Goal: Information Seeking & Learning: Learn about a topic

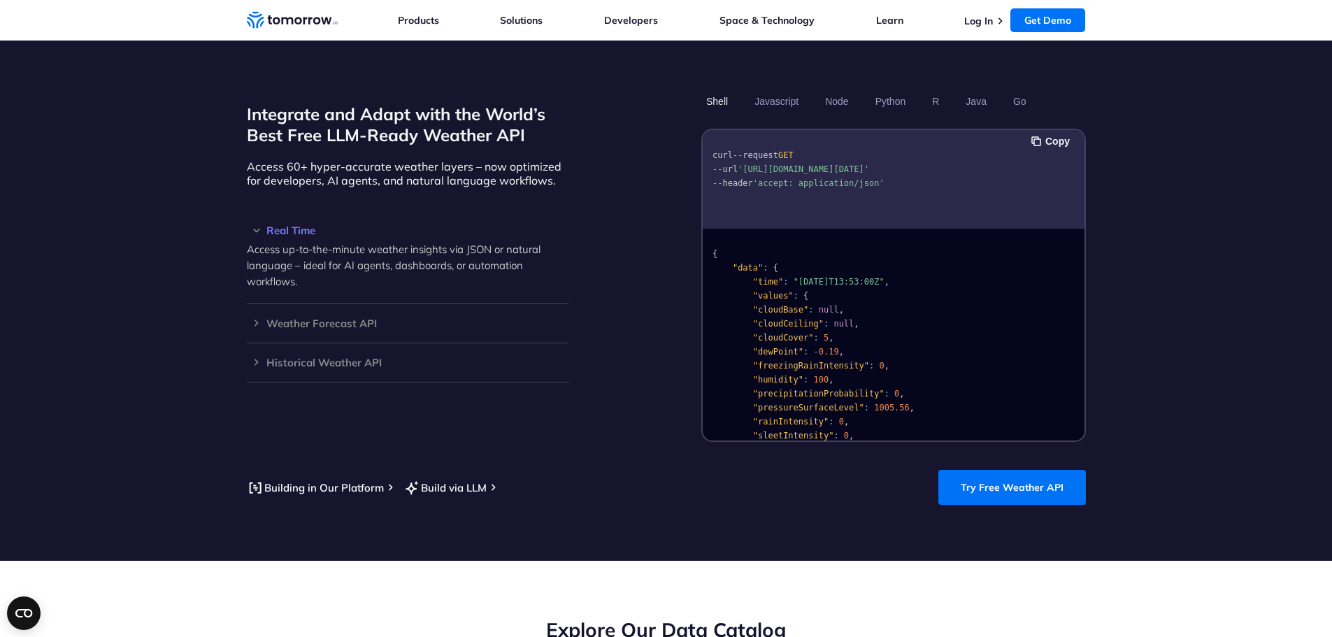
scroll to position [1469, 0]
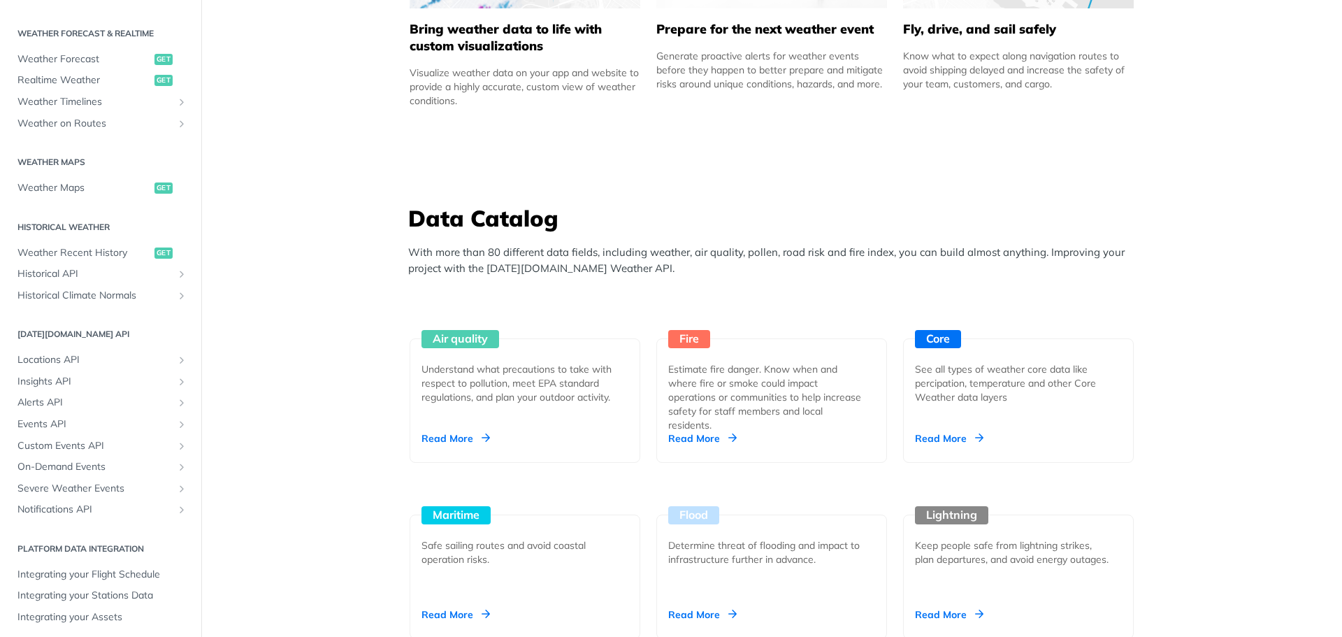
scroll to position [292, 0]
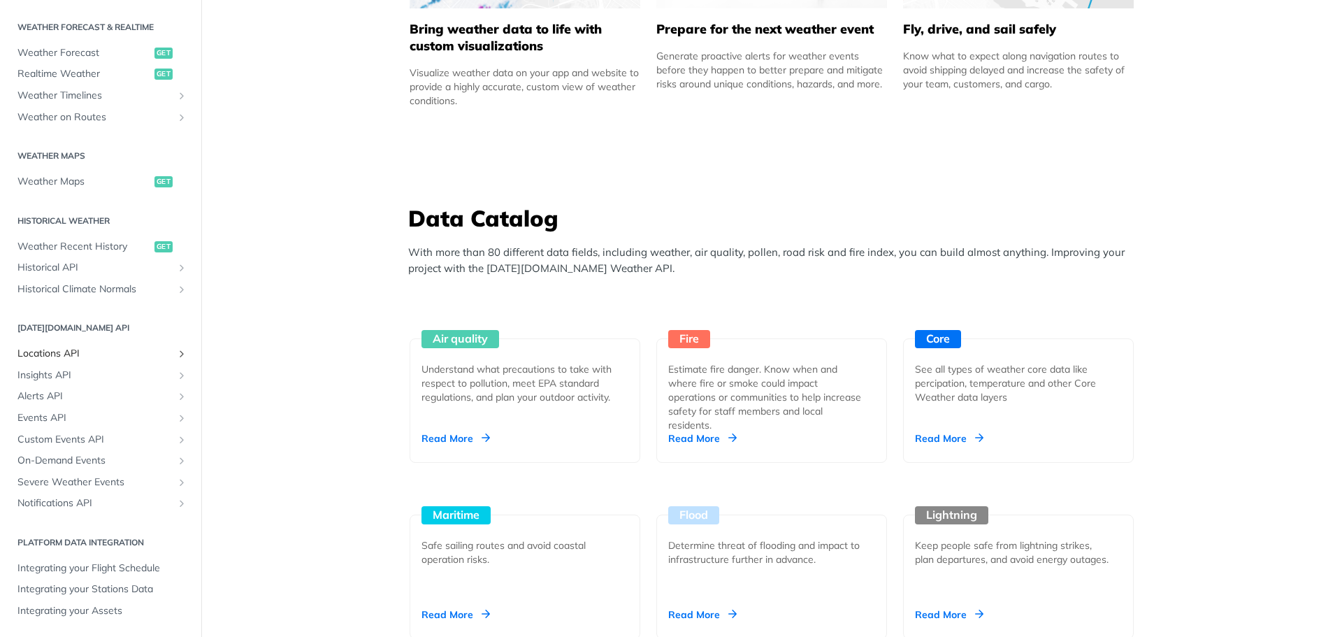
click at [55, 354] on span "Locations API" at bounding box center [94, 354] width 155 height 14
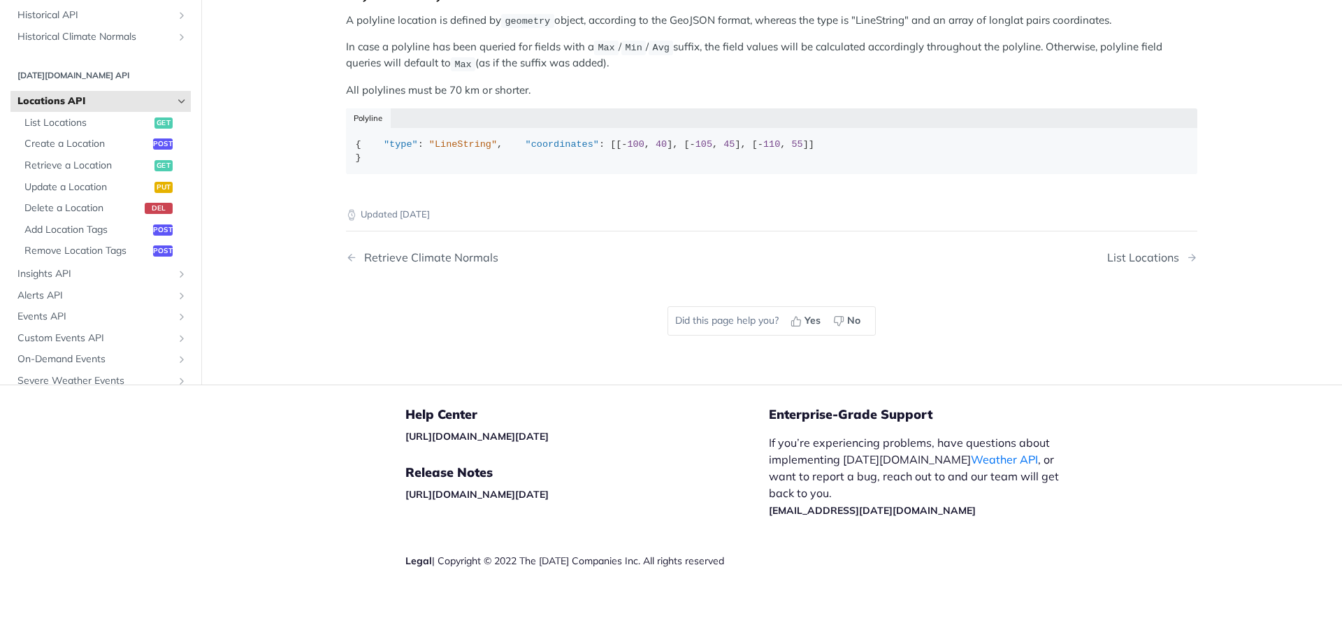
scroll to position [731, 0]
click at [110, 281] on span "Insights API" at bounding box center [94, 274] width 155 height 14
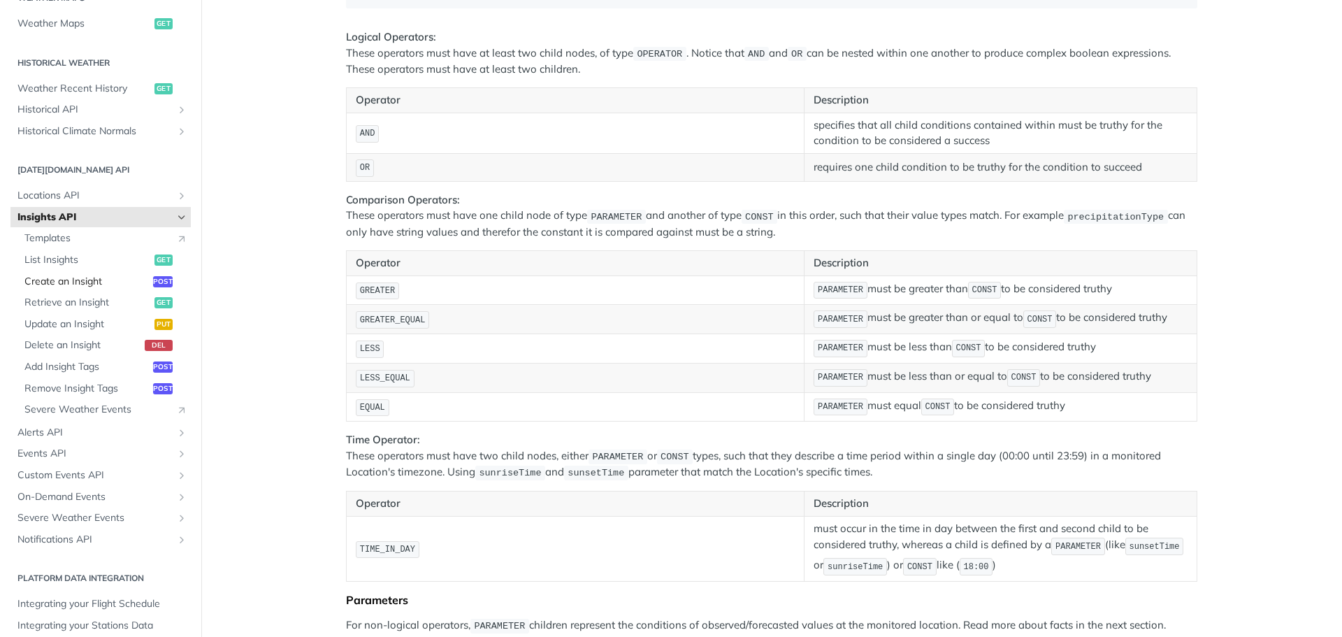
scroll to position [486, 0]
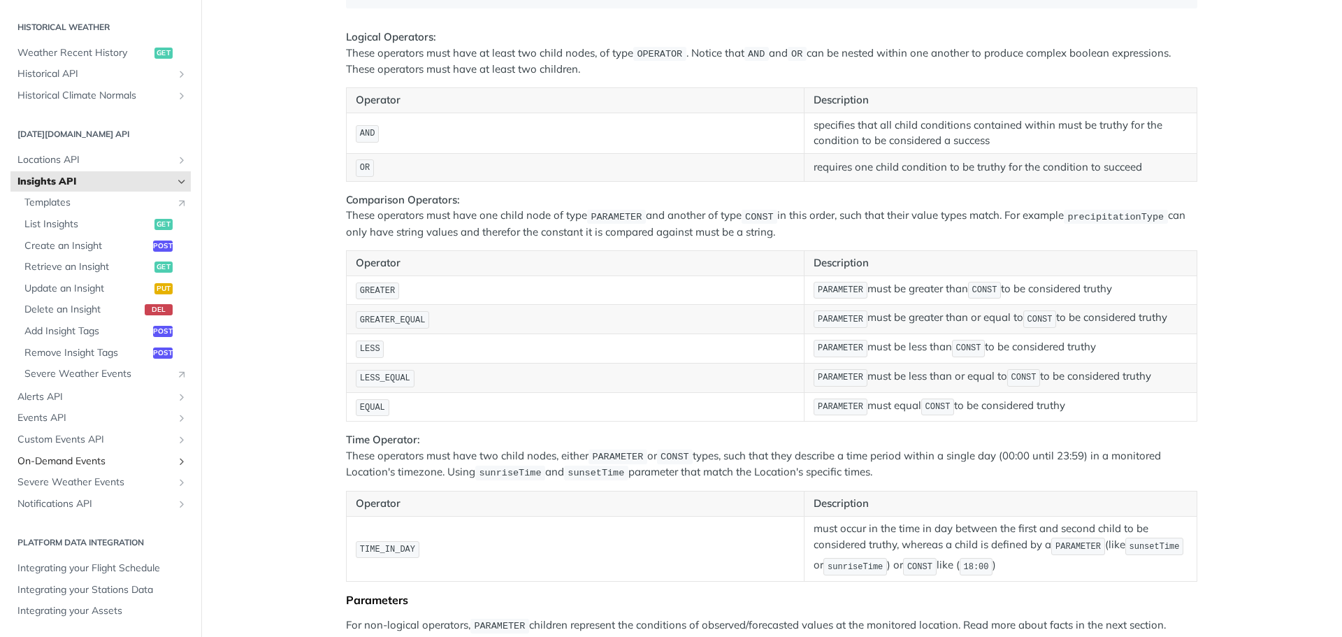
click at [88, 456] on span "On-Demand Events" at bounding box center [94, 461] width 155 height 14
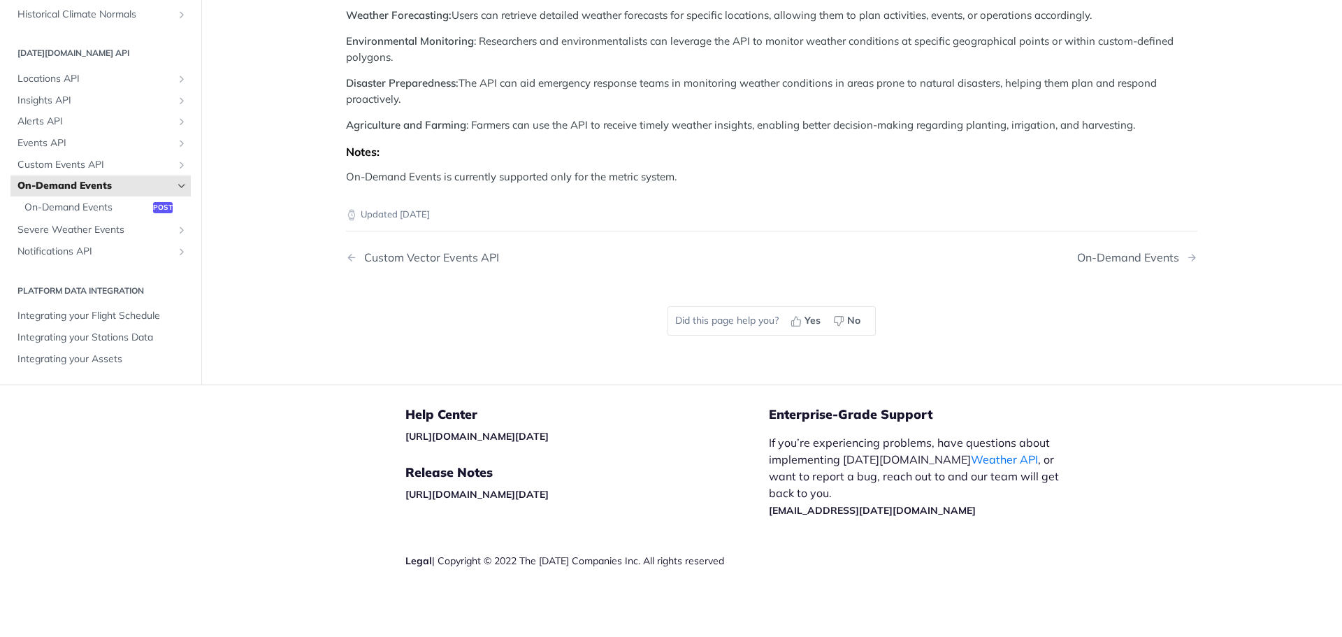
scroll to position [1899, 0]
click at [96, 259] on span "Notifications API" at bounding box center [94, 252] width 155 height 14
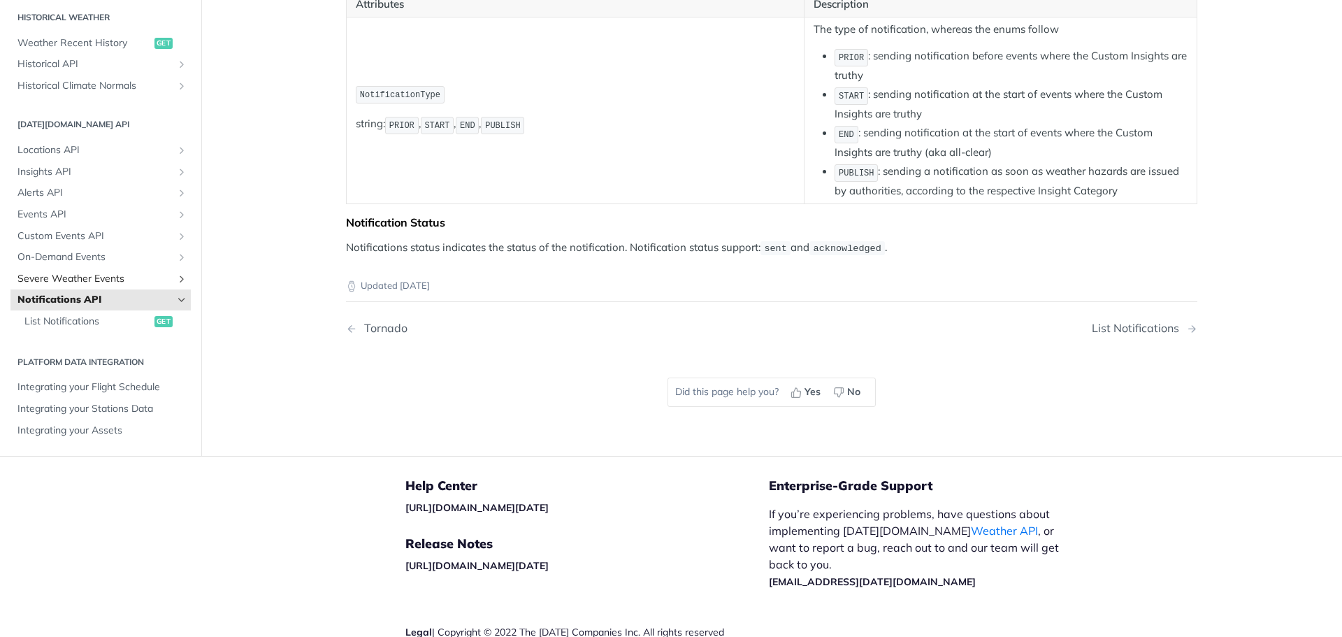
click at [87, 280] on span "Severe Weather Events" at bounding box center [94, 278] width 155 height 14
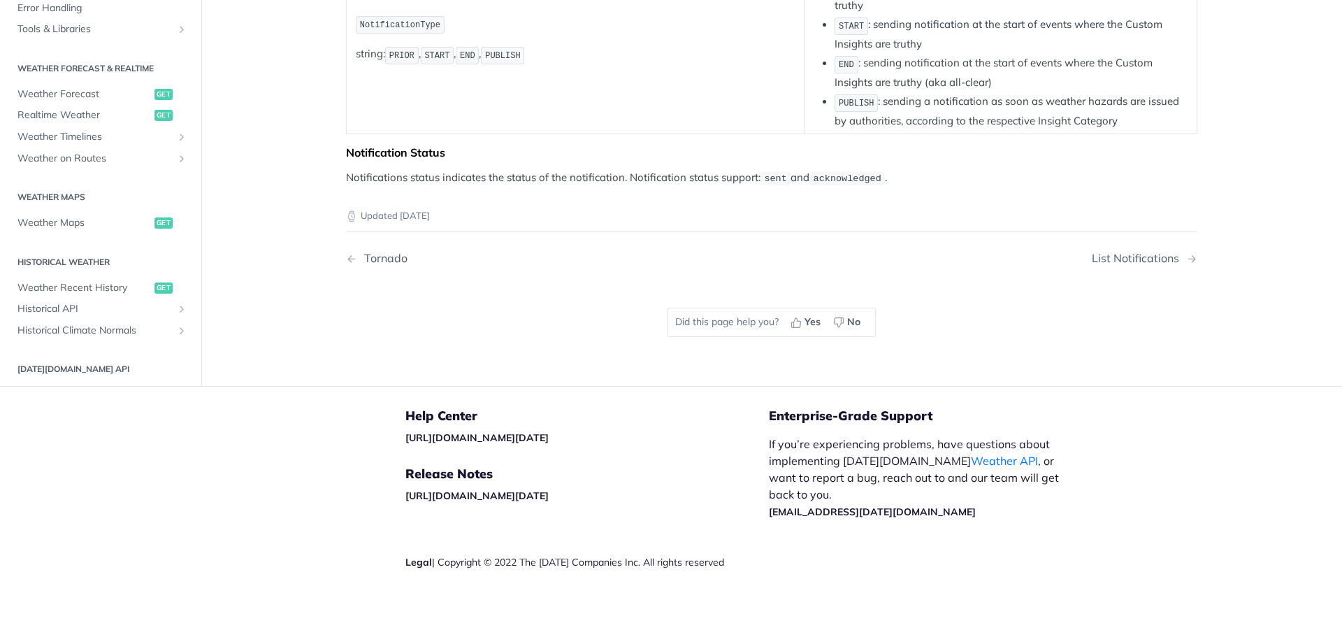
scroll to position [315, 0]
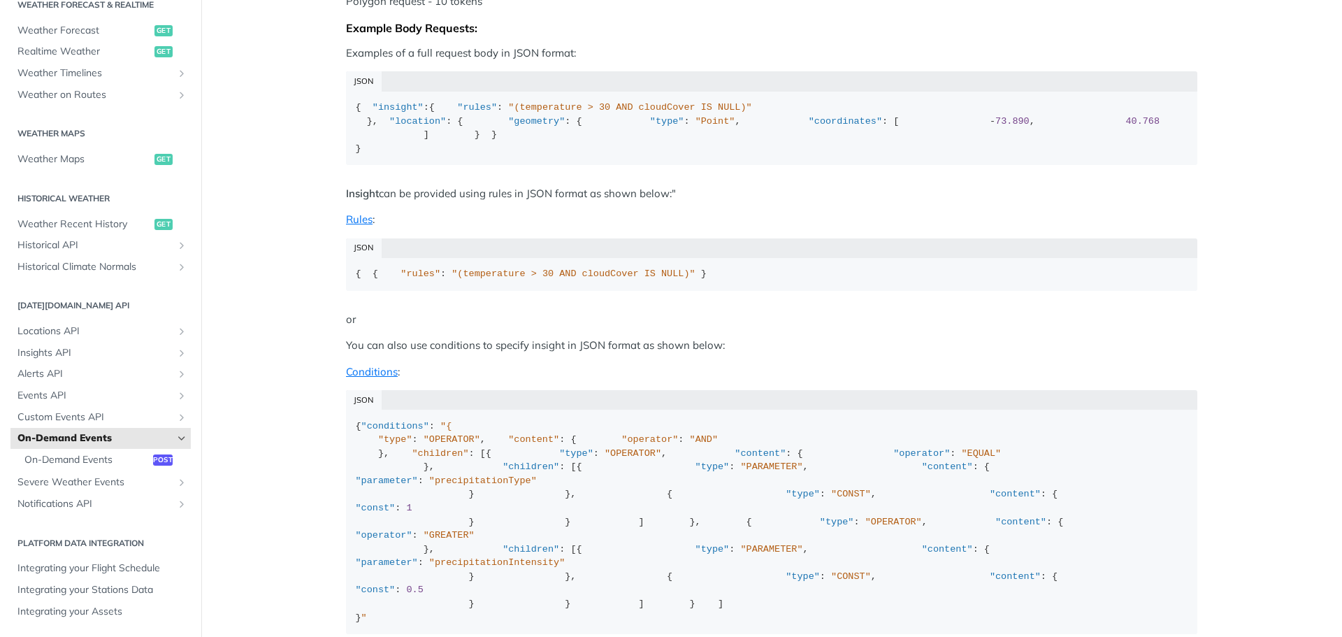
scroll to position [1959, 0]
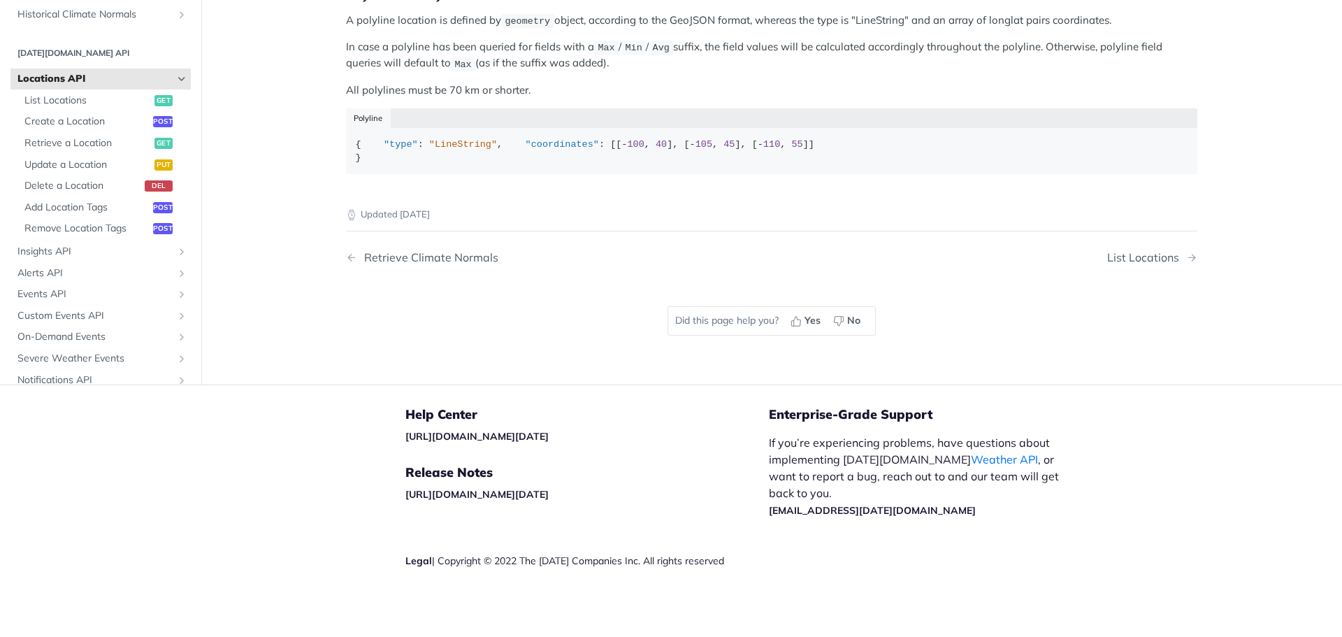
scroll to position [786, 0]
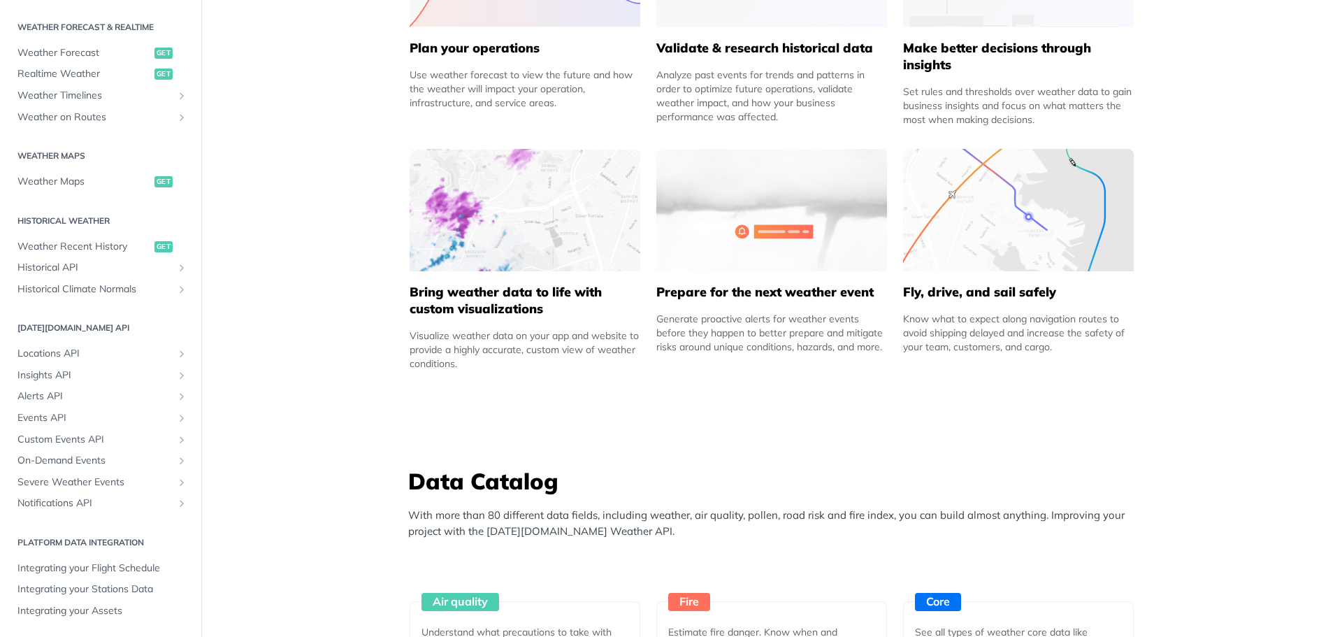
scroll to position [835, 0]
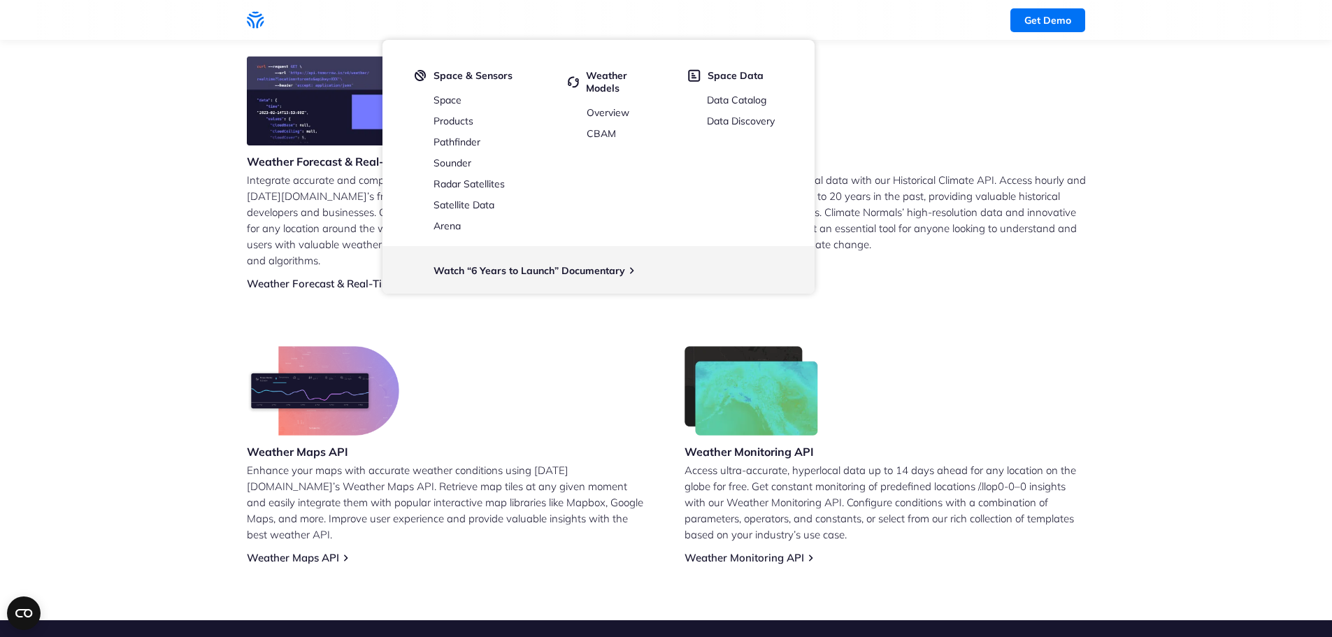
scroll to position [391, 0]
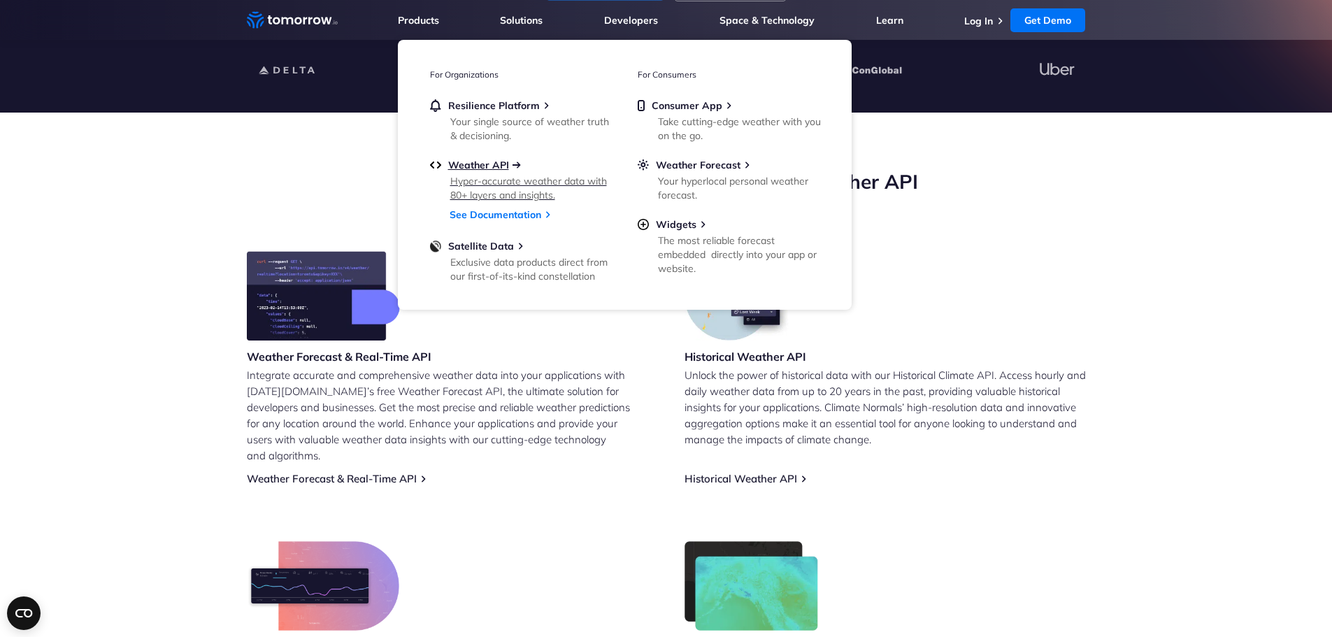
click at [488, 165] on span "Weather API" at bounding box center [478, 165] width 61 height 13
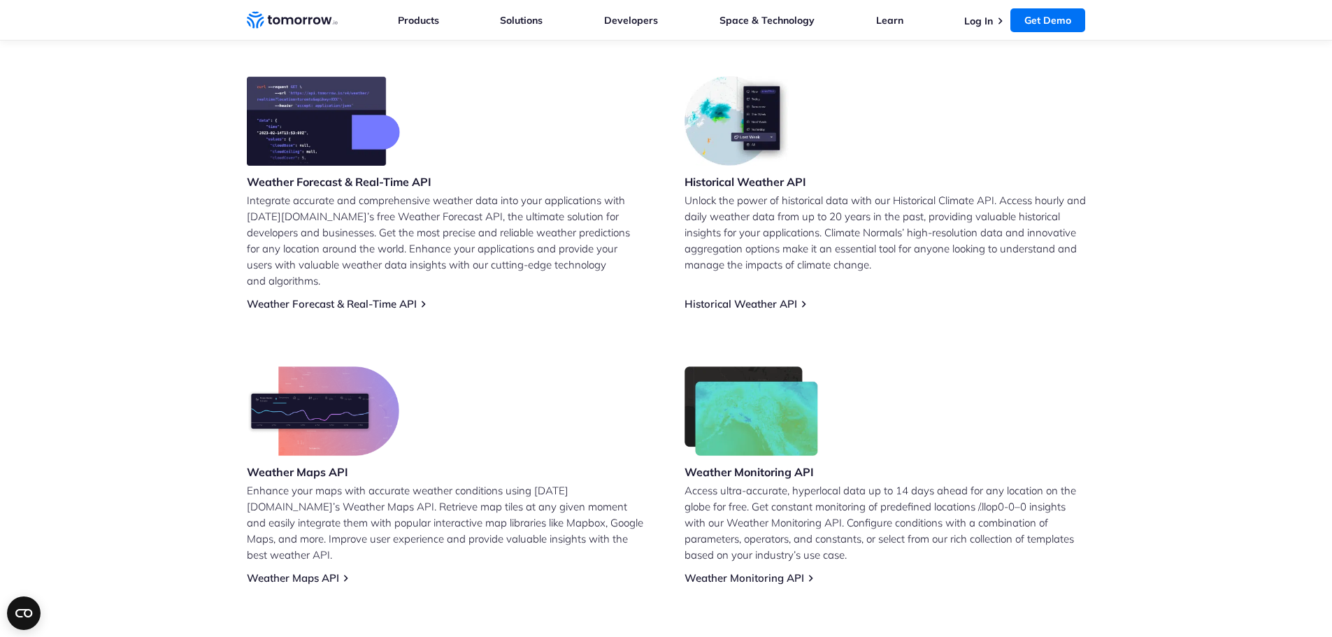
scroll to position [909, 0]
